Goal: Information Seeking & Learning: Learn about a topic

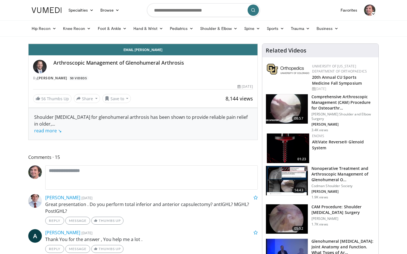
click at [29, 44] on span "Video Player" at bounding box center [34, 37] width 11 height 11
click at [84, 52] on icon "Video Player" at bounding box center [80, 44] width 16 height 16
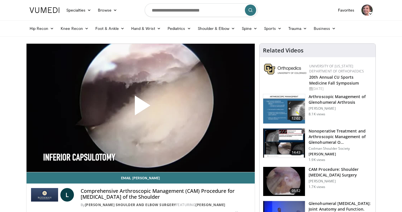
click at [141, 108] on span "Video Player" at bounding box center [141, 108] width 0 height 0
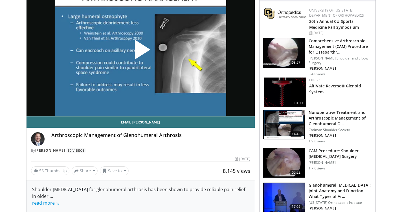
scroll to position [57, 0]
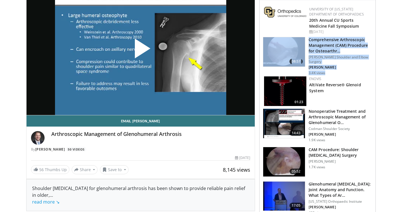
click at [141, 51] on span "Video Player" at bounding box center [141, 51] width 0 height 0
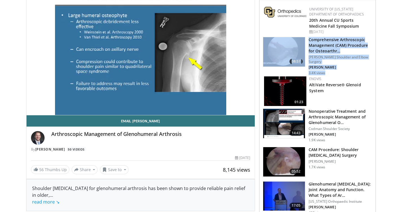
scroll to position [44, 0]
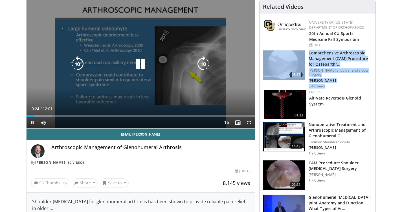
click at [140, 68] on icon "Video Player" at bounding box center [141, 64] width 16 height 16
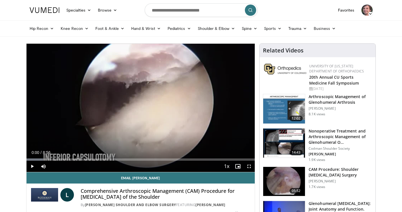
click at [285, 177] on img at bounding box center [284, 181] width 42 height 29
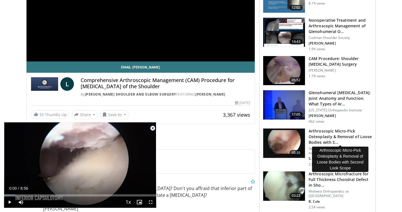
scroll to position [114, 0]
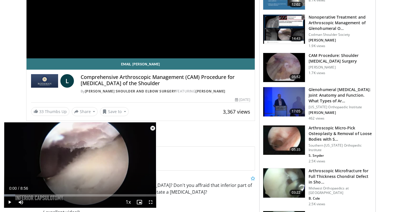
click at [296, 142] on img at bounding box center [284, 140] width 42 height 29
click at [323, 65] on p "Peter Millett" at bounding box center [341, 67] width 64 height 5
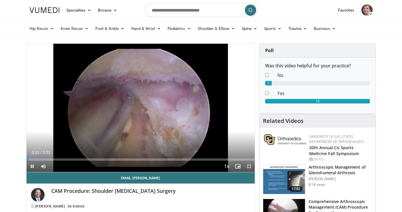
click at [248, 167] on span "Video Player" at bounding box center [249, 166] width 11 height 11
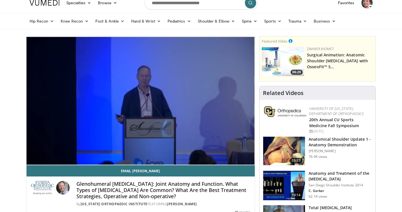
scroll to position [6, 0]
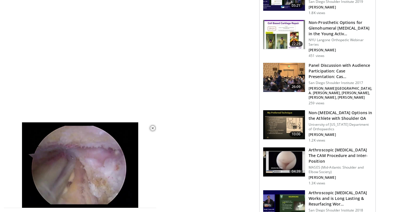
scroll to position [506, 0]
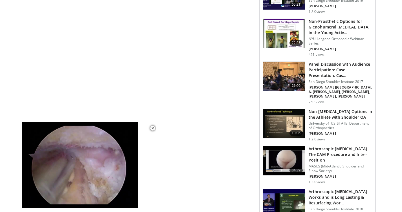
click at [336, 146] on h3 "Arthroscopic [MEDICAL_DATA] The CAM Procedure and Inter-Position" at bounding box center [341, 154] width 64 height 17
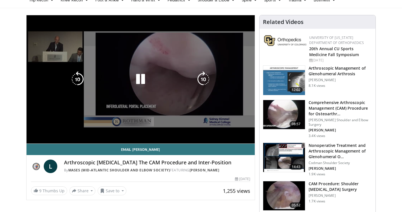
scroll to position [30, 0]
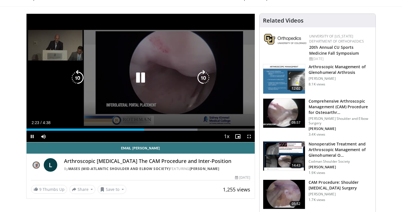
click at [140, 75] on icon "Video Player" at bounding box center [141, 78] width 16 height 16
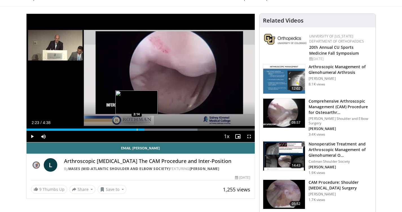
click at [137, 130] on div "Progress Bar" at bounding box center [137, 130] width 1 height 2
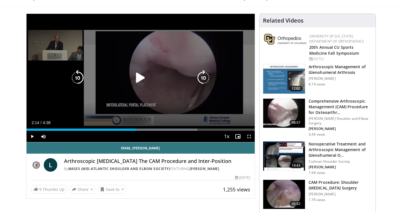
click at [141, 79] on icon "Video Player" at bounding box center [141, 78] width 16 height 16
